Goal: Task Accomplishment & Management: Manage account settings

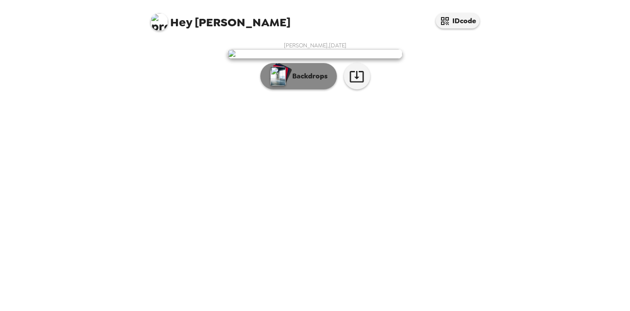
click at [307, 81] on p "Backdrops" at bounding box center [308, 76] width 40 height 11
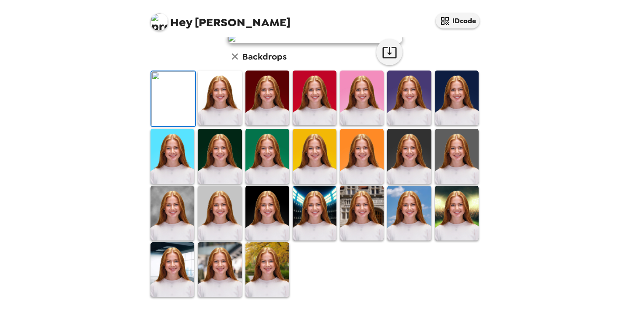
scroll to position [104, 0]
click at [235, 125] on img at bounding box center [220, 97] width 44 height 55
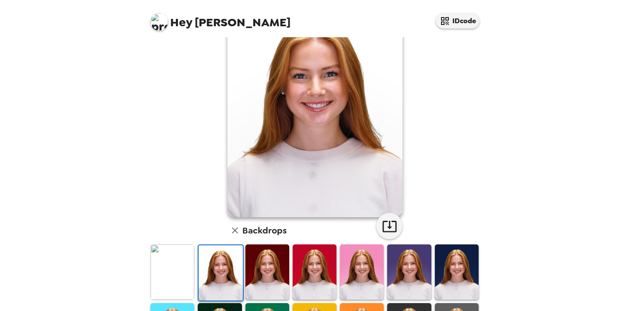
scroll to position [51, 0]
click at [277, 256] on img at bounding box center [268, 271] width 44 height 55
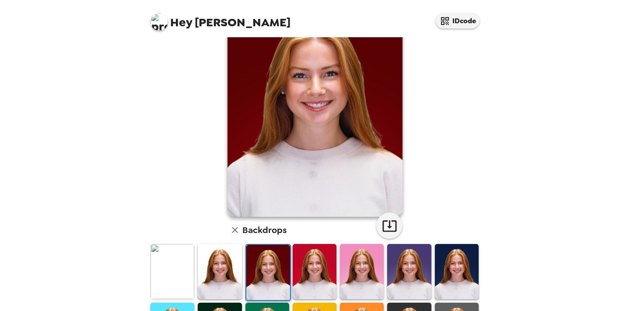
click at [307, 262] on img at bounding box center [315, 271] width 44 height 55
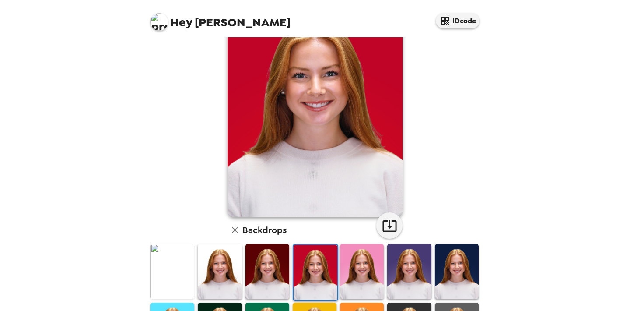
click at [355, 267] on img at bounding box center [362, 271] width 44 height 55
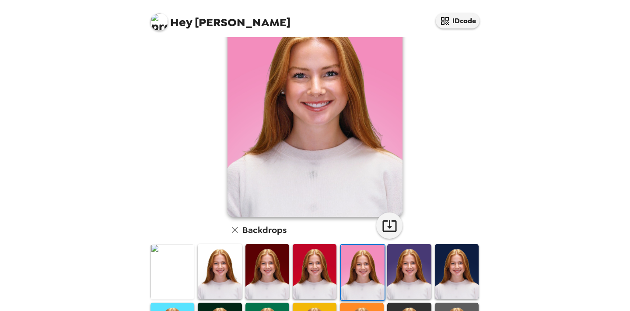
click at [407, 275] on img at bounding box center [409, 271] width 44 height 55
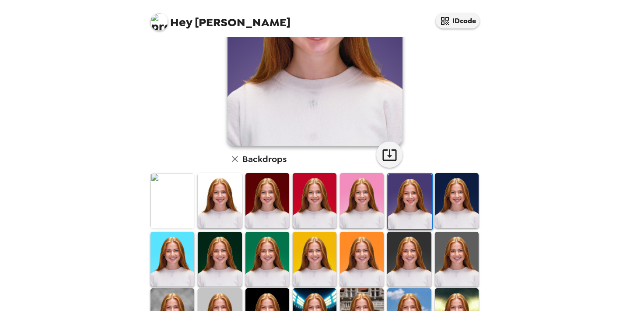
scroll to position [124, 0]
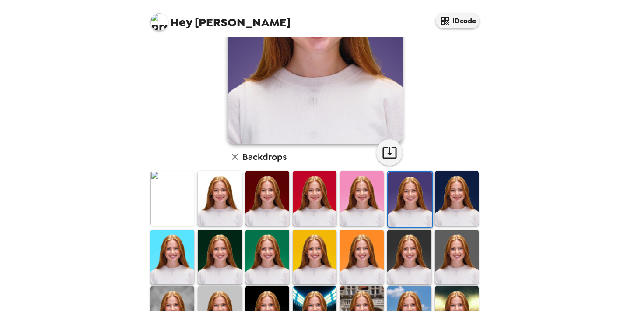
click at [221, 251] on img at bounding box center [220, 256] width 44 height 55
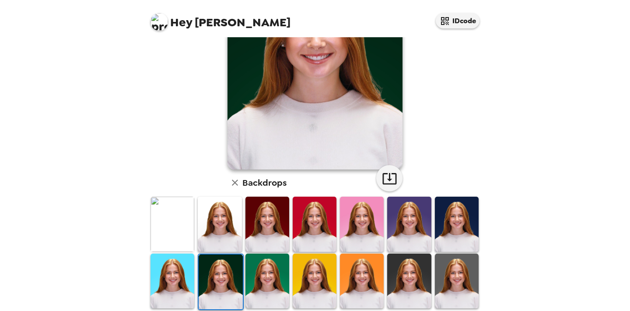
scroll to position [112, 0]
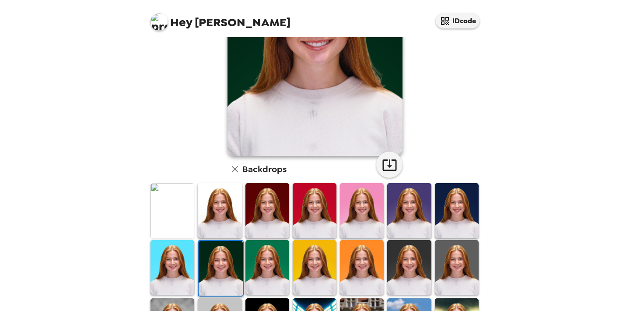
click at [444, 218] on img at bounding box center [457, 210] width 44 height 55
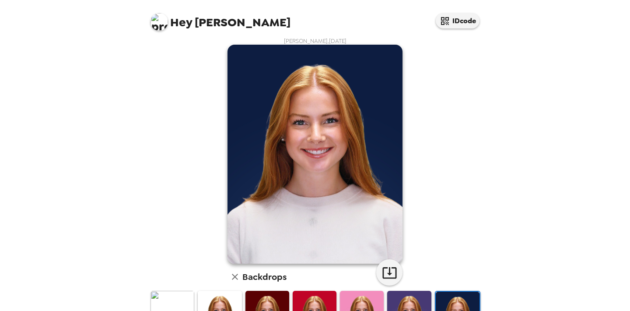
scroll to position [0, 0]
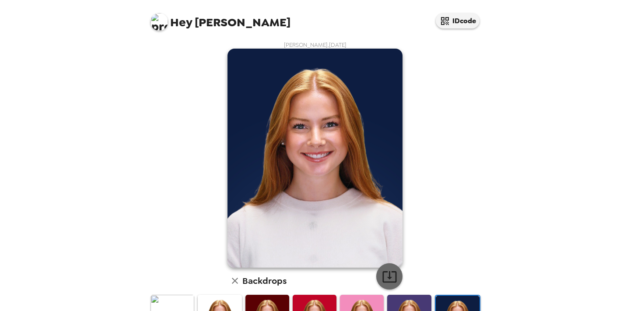
click at [391, 269] on icon "button" at bounding box center [389, 276] width 15 height 15
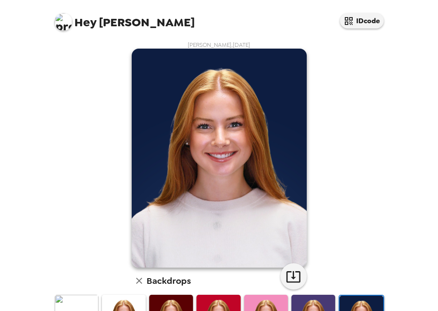
click at [380, 100] on div "[PERSON_NAME] , [DATE] Backdrops" at bounding box center [219, 281] width 333 height 481
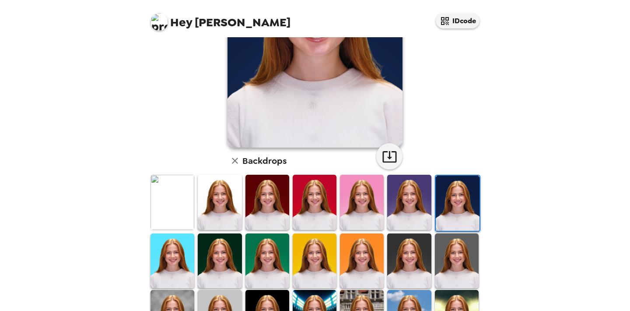
scroll to position [122, 0]
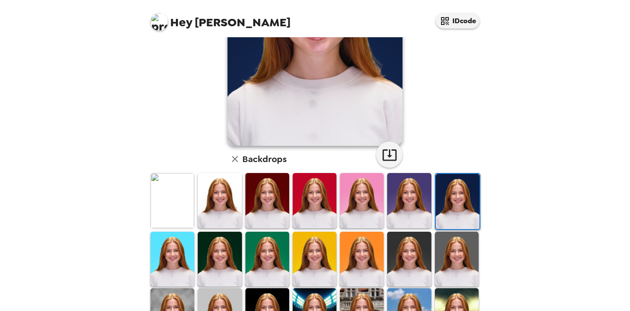
click at [221, 248] on img at bounding box center [220, 259] width 44 height 55
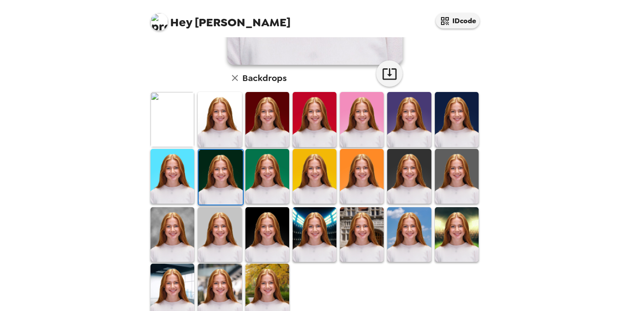
click at [246, 239] on img at bounding box center [268, 234] width 44 height 55
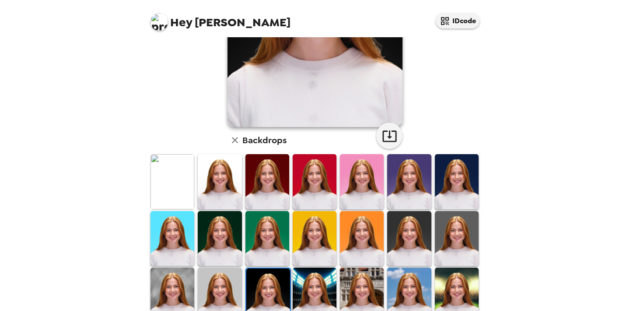
scroll to position [0, 0]
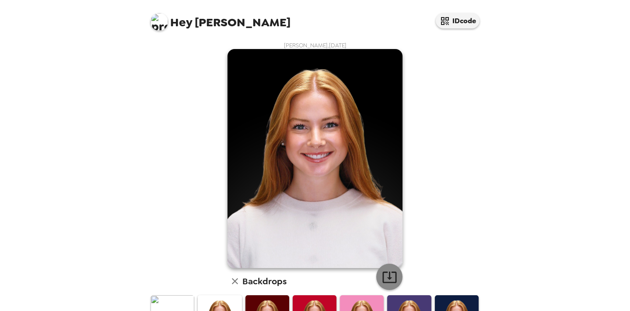
click at [393, 271] on icon "button" at bounding box center [389, 276] width 15 height 15
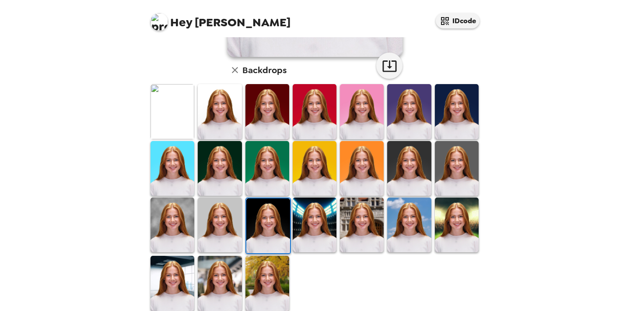
scroll to position [212, 0]
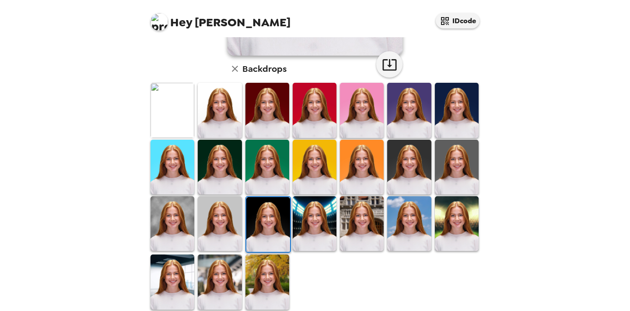
click at [464, 158] on img at bounding box center [457, 167] width 44 height 55
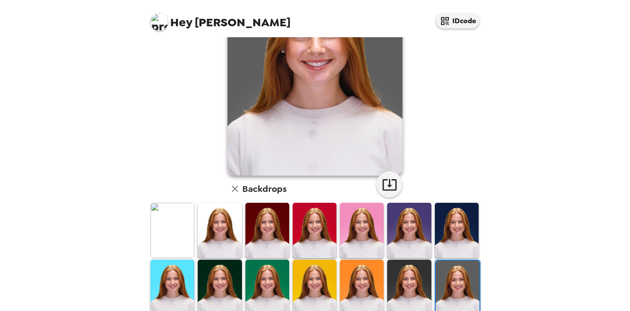
scroll to position [108, 0]
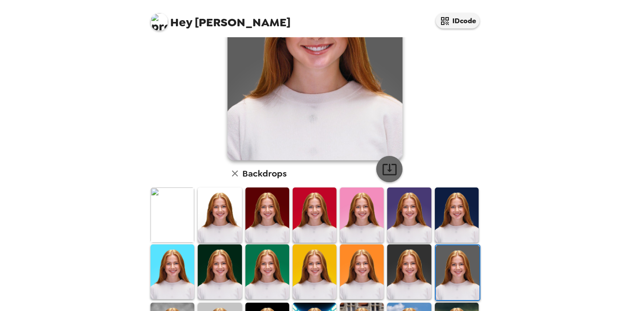
click at [399, 169] on button "button" at bounding box center [389, 169] width 26 height 26
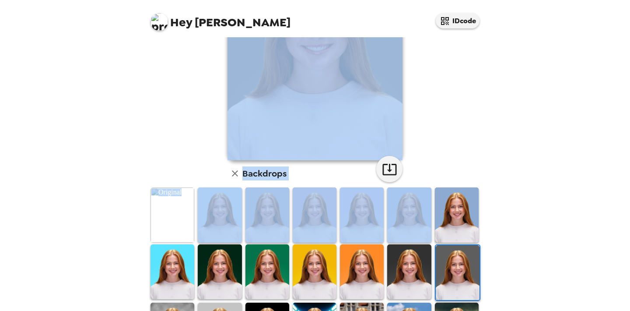
drag, startPoint x: 627, startPoint y: 44, endPoint x: 512, endPoint y: 34, distance: 115.5
click at [512, 35] on div "Hey [PERSON_NAME] IDcode [PERSON_NAME] , [DATE] Backdrops" at bounding box center [315, 155] width 630 height 311
